Goal: Find specific page/section: Find specific page/section

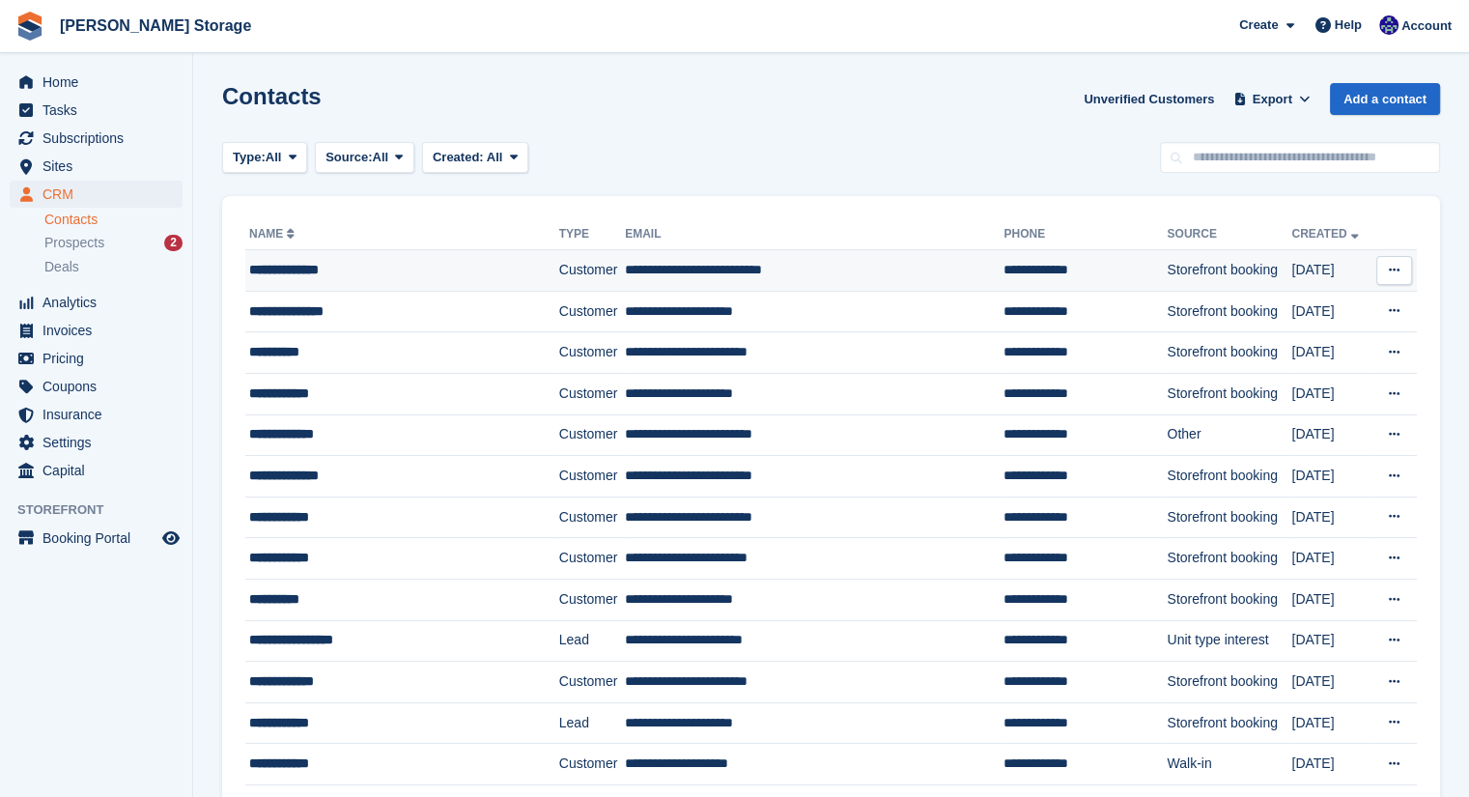
click at [367, 276] on div "**********" at bounding box center [386, 270] width 274 height 20
